Goal: Task Accomplishment & Management: Complete application form

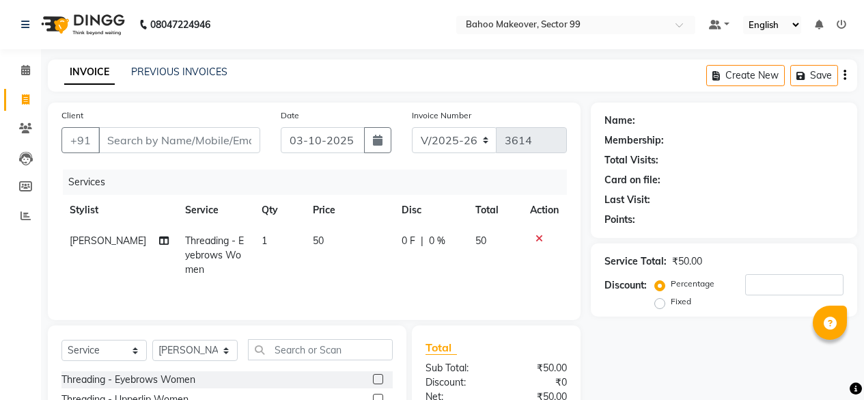
select select "6856"
select select "service"
select select "87491"
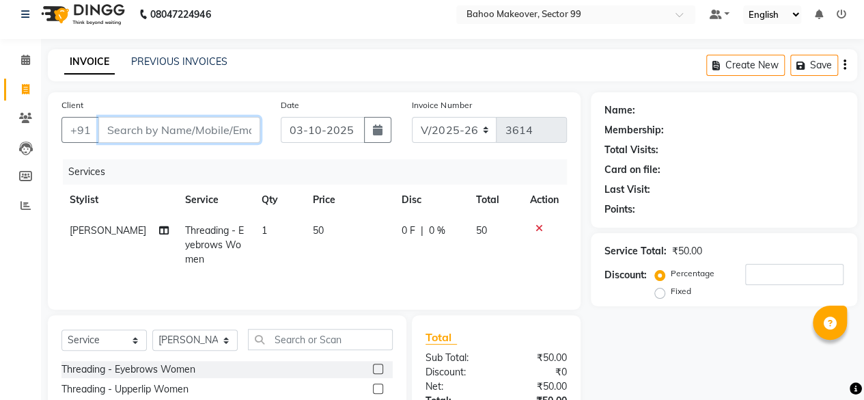
click at [167, 126] on input "Client" at bounding box center [179, 130] width 162 height 26
type input "9"
type input "0"
type input "964307346"
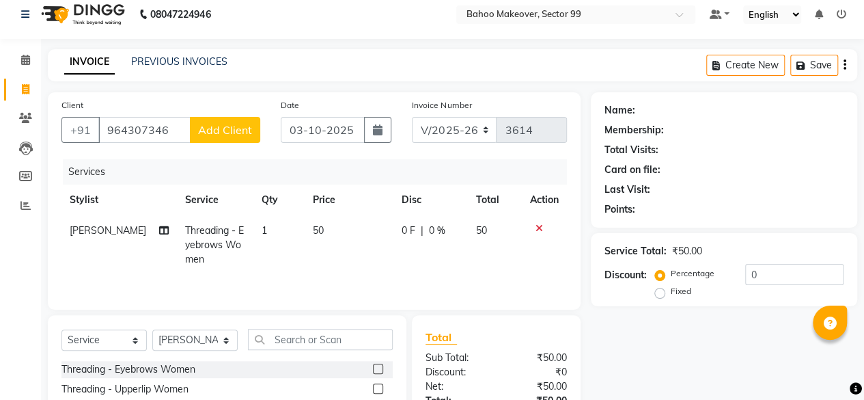
click at [234, 126] on span "Add Client" at bounding box center [225, 130] width 54 height 14
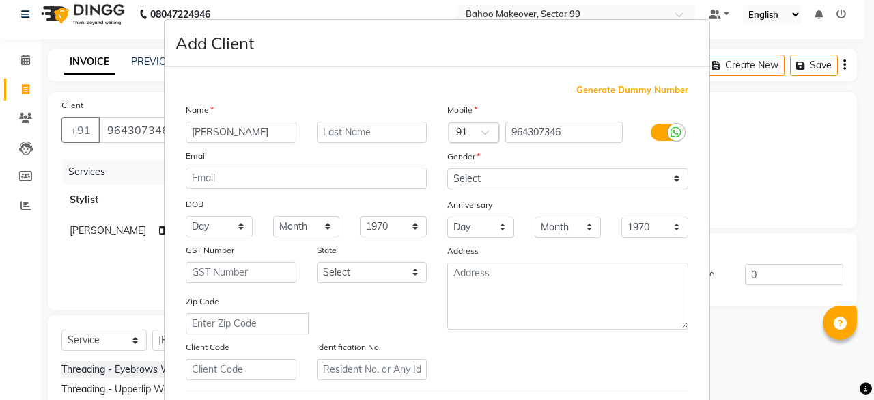
type input "[PERSON_NAME]"
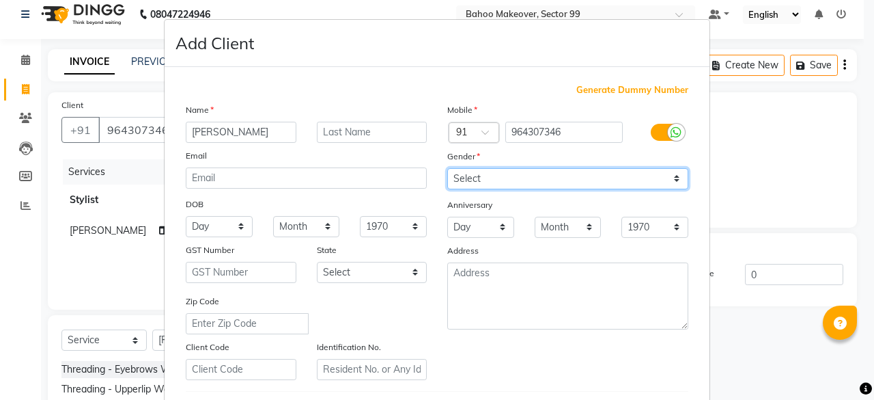
click at [492, 176] on select "Select [DEMOGRAPHIC_DATA] [DEMOGRAPHIC_DATA] Other Prefer Not To Say" at bounding box center [567, 178] width 241 height 21
select select "[DEMOGRAPHIC_DATA]"
click at [447, 168] on select "Select [DEMOGRAPHIC_DATA] [DEMOGRAPHIC_DATA] Other Prefer Not To Say" at bounding box center [567, 178] width 241 height 21
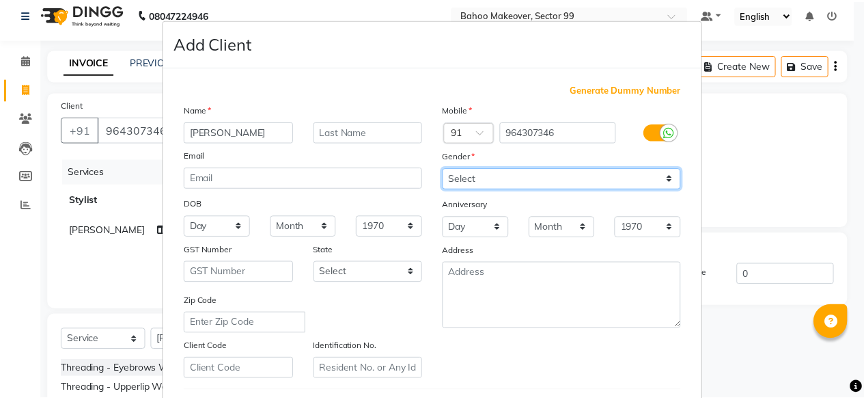
scroll to position [228, 0]
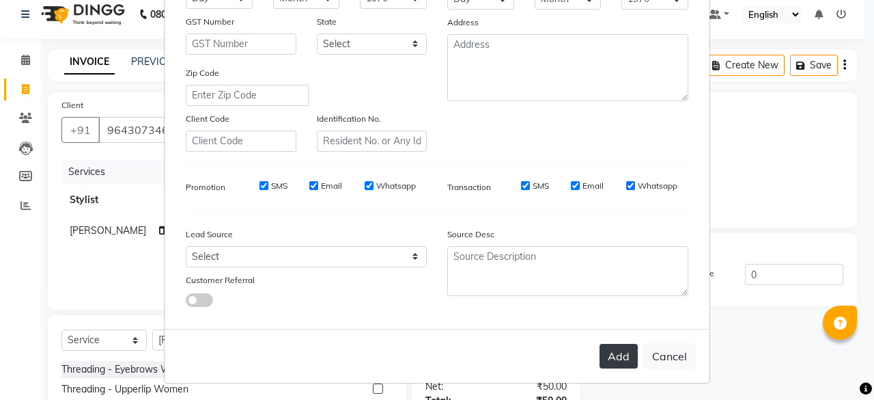
click at [610, 355] on button "Add" at bounding box center [619, 356] width 38 height 25
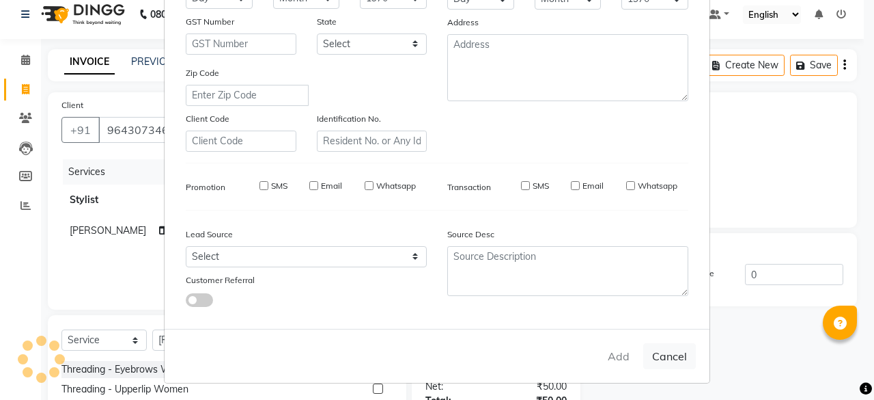
select select
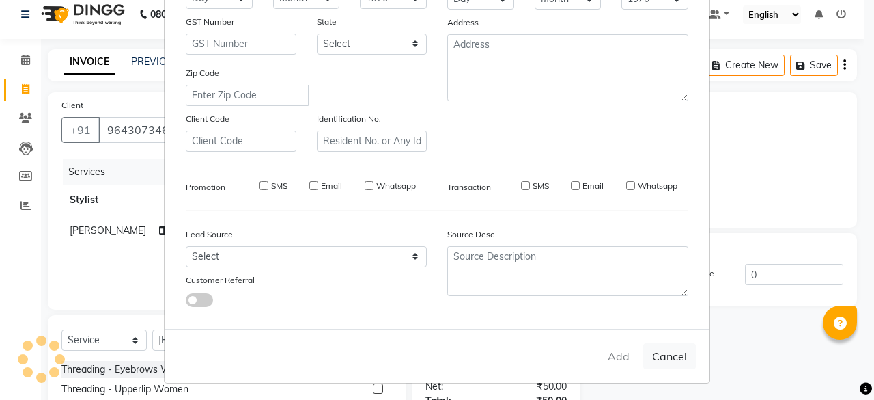
select select
checkbox input "false"
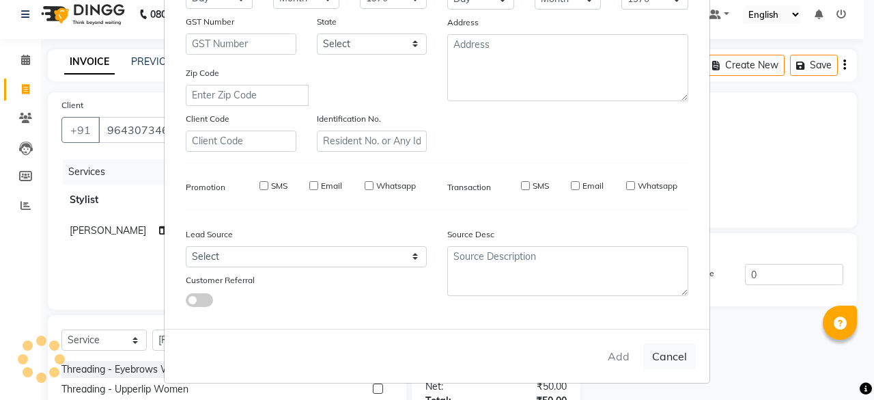
checkbox input "false"
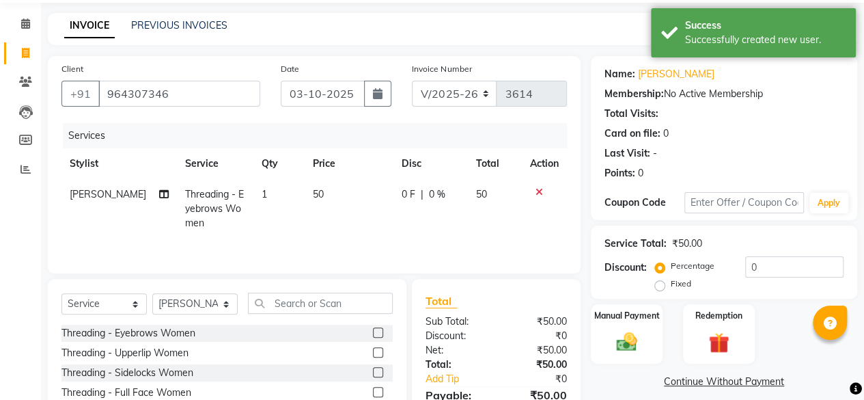
scroll to position [47, 0]
click at [373, 354] on label at bounding box center [378, 351] width 10 height 10
click at [373, 354] on input "checkbox" at bounding box center [377, 352] width 9 height 9
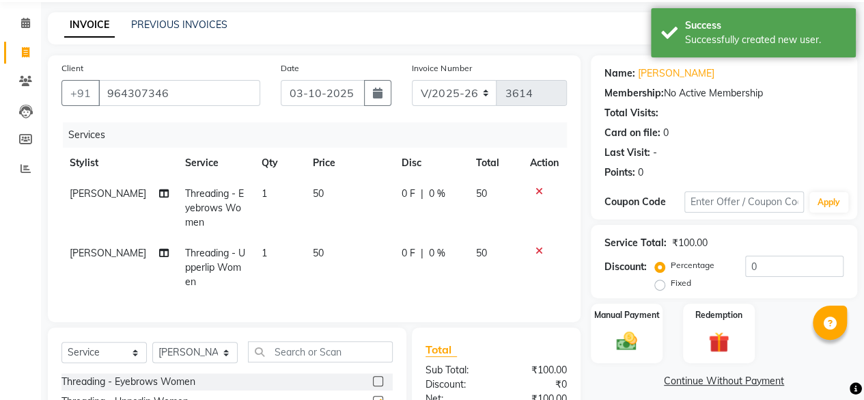
checkbox input "false"
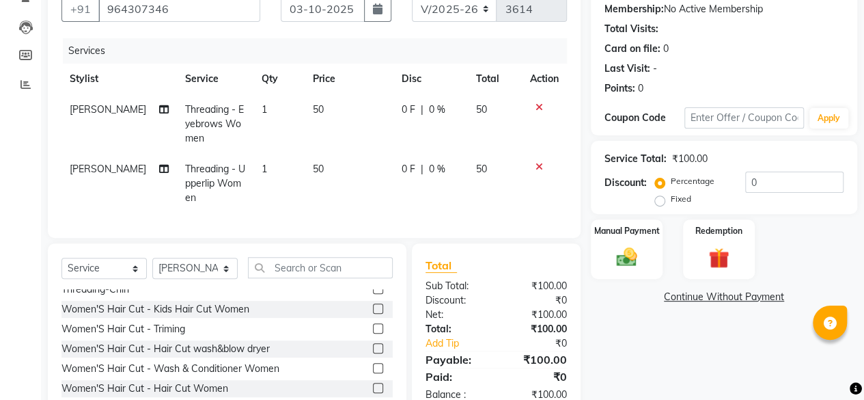
scroll to position [206, 0]
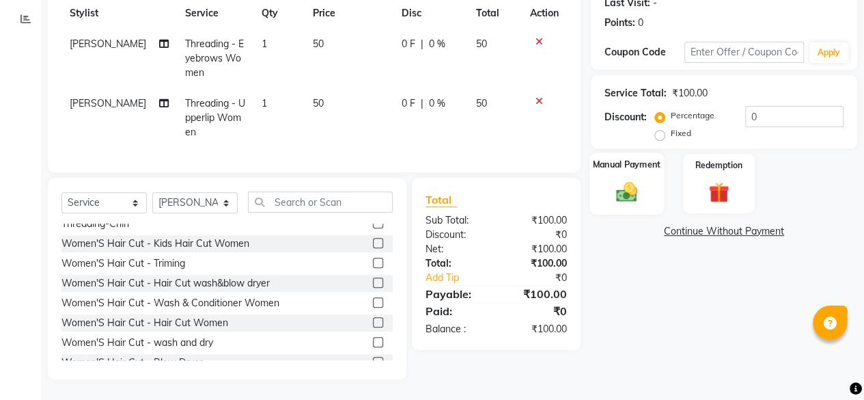
click at [633, 180] on img at bounding box center [626, 191] width 35 height 25
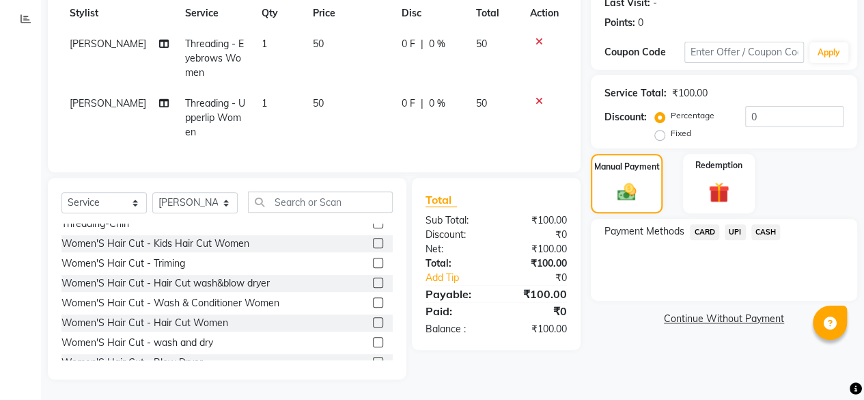
click at [771, 224] on span "CASH" at bounding box center [765, 232] width 29 height 16
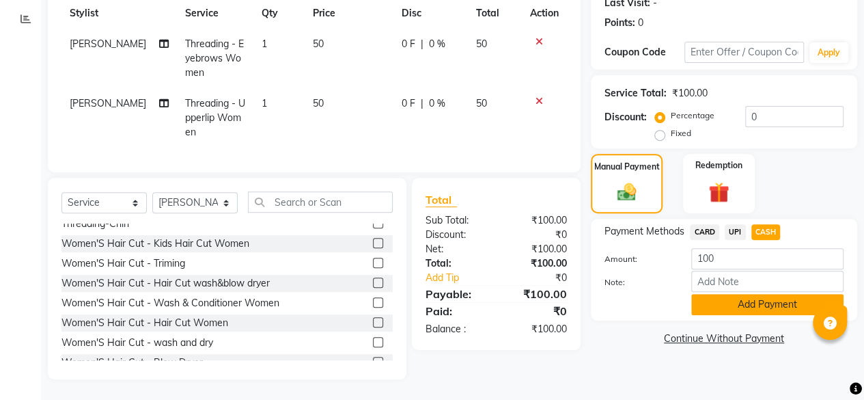
click at [768, 299] on button "Add Payment" at bounding box center [767, 304] width 152 height 21
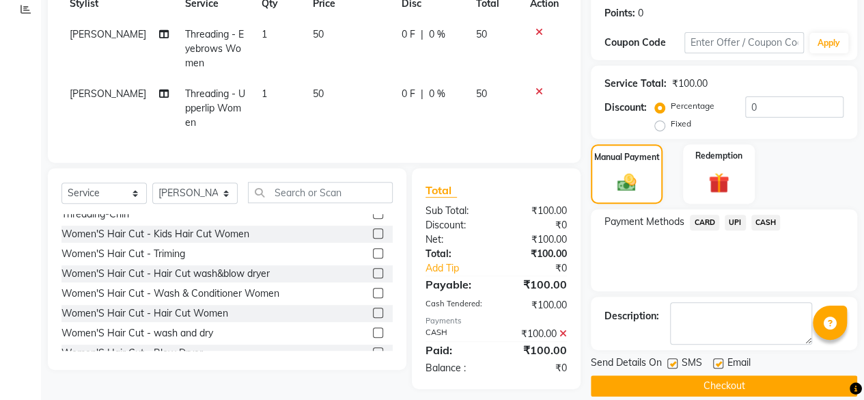
scroll to position [225, 0]
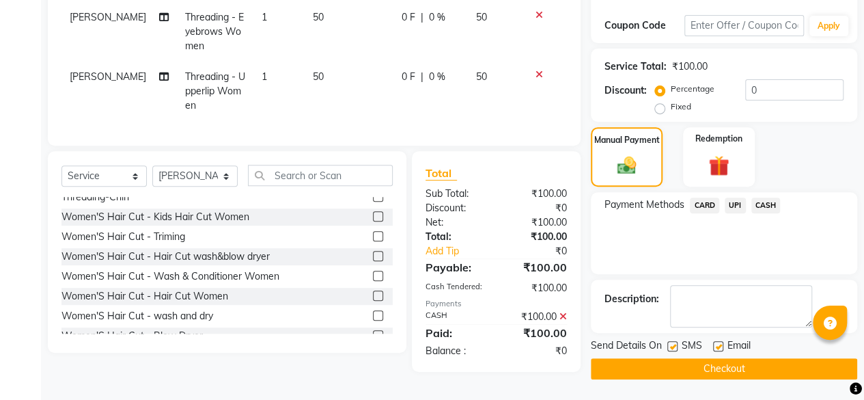
click at [732, 363] on button "Checkout" at bounding box center [724, 368] width 266 height 21
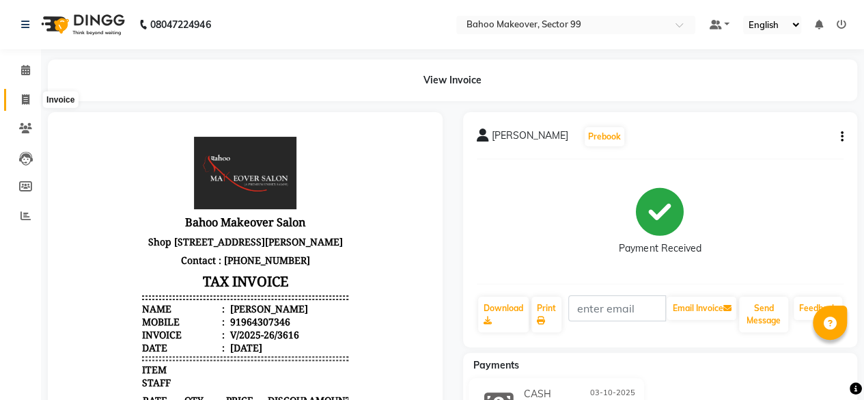
click at [24, 98] on icon at bounding box center [26, 99] width 8 height 10
select select "service"
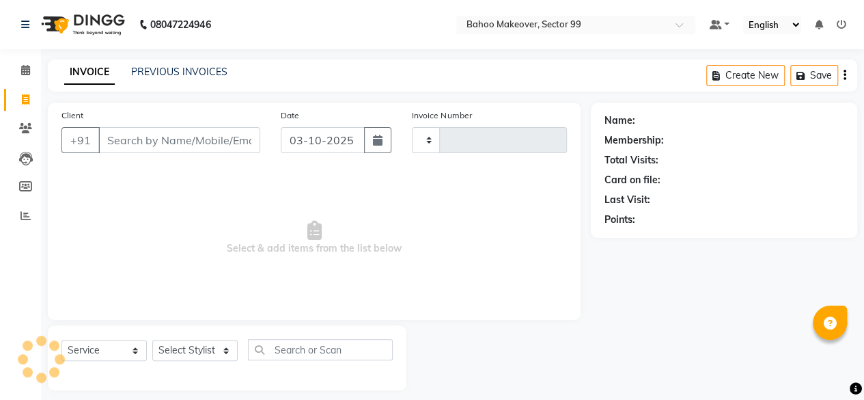
scroll to position [10, 0]
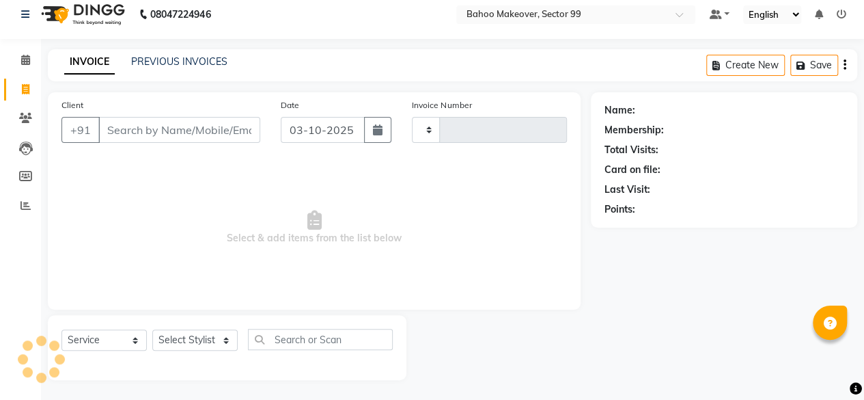
type input "3617"
select select "6856"
